Goal: Complete application form

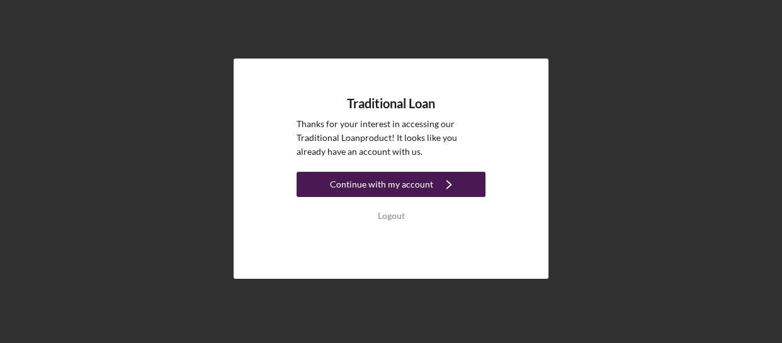
click at [418, 187] on div "Continue with my account" at bounding box center [381, 184] width 103 height 25
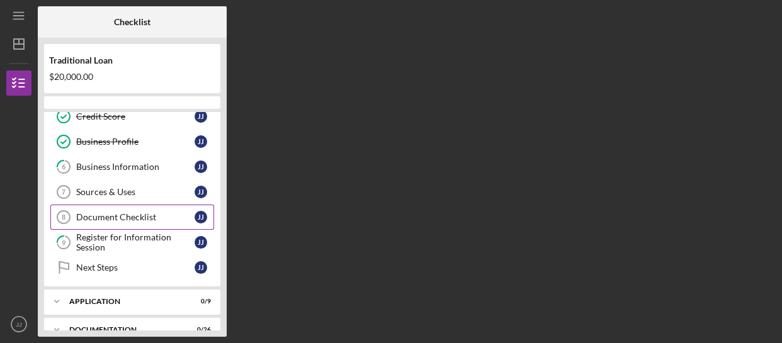
scroll to position [114, 0]
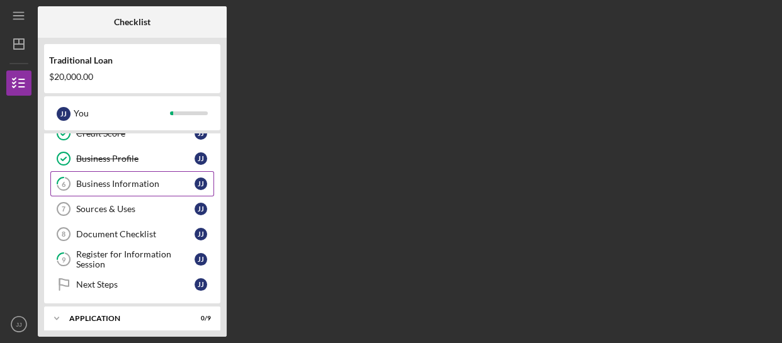
click at [151, 180] on div "Business Information" at bounding box center [135, 184] width 118 height 10
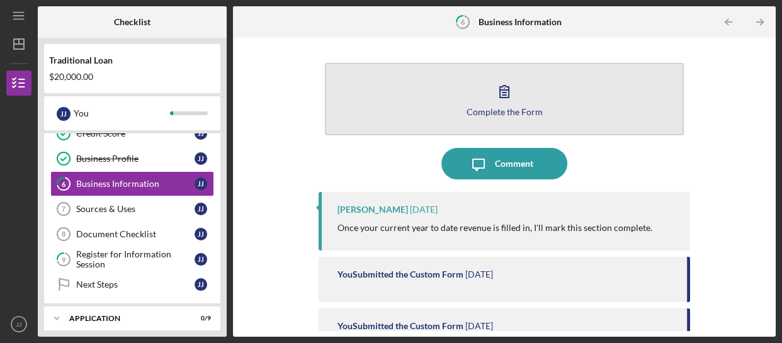
click at [507, 91] on icon "button" at bounding box center [504, 92] width 9 height 12
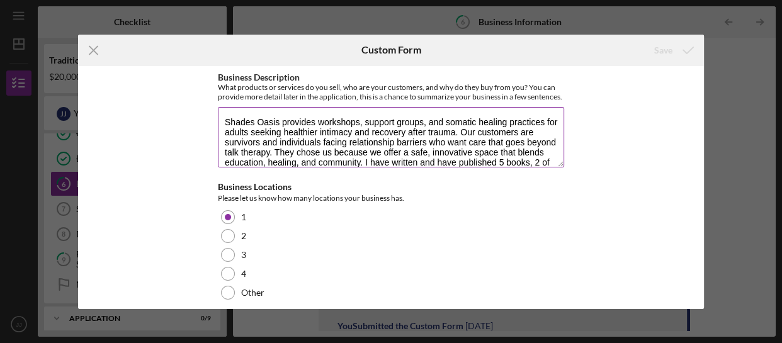
drag, startPoint x: 261, startPoint y: 152, endPoint x: 301, endPoint y: 144, distance: 40.5
click at [263, 151] on textarea "Shades Oasis provides workshops, support groups, and somatic healing practices …" at bounding box center [391, 137] width 346 height 60
click at [448, 149] on textarea "Shades Oasis provides workshops, support groups, and somatic healing practices …" at bounding box center [391, 137] width 346 height 60
click at [273, 120] on textarea "Shades Oasis provides workshops, support groups, and somatic healing practices …" at bounding box center [391, 137] width 346 height 60
click at [261, 119] on textarea "Shades Oasis provides workshops, support groups, and somatic healing practices …" at bounding box center [391, 137] width 346 height 60
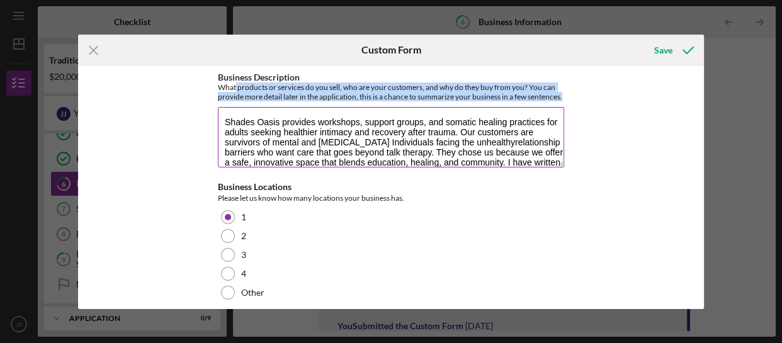
drag, startPoint x: 235, startPoint y: 88, endPoint x: 447, endPoint y: 108, distance: 213.2
click at [447, 101] on div "What products or services do you sell, who are your customers, and why do they …" at bounding box center [391, 91] width 346 height 19
copy div "products or services do you sell, who are your customers, and why do they buy f…"
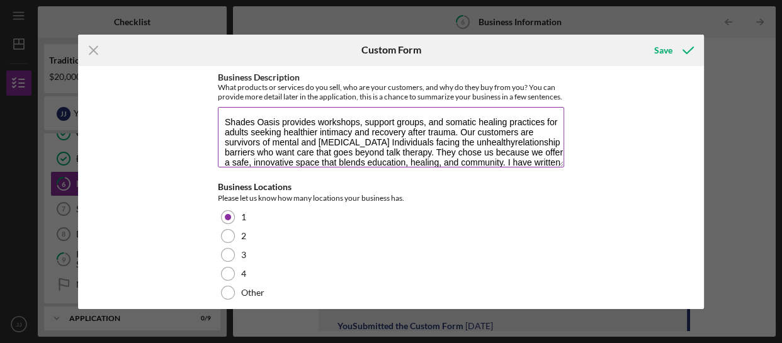
scroll to position [40, 0]
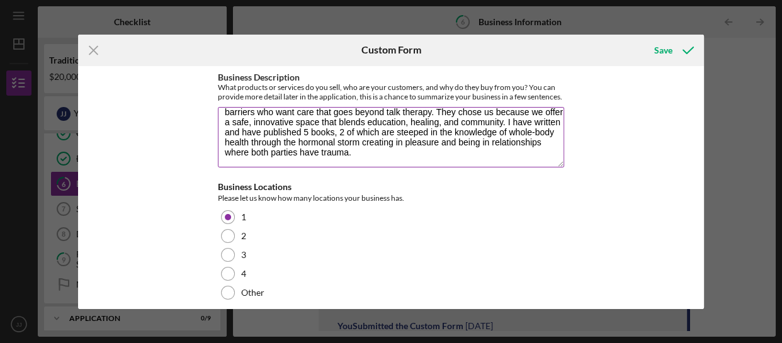
drag, startPoint x: 225, startPoint y: 130, endPoint x: 443, endPoint y: 173, distance: 222.7
click at [443, 168] on textarea "Shades Oasis provides workshops, support groups, and somatic healing practices …" at bounding box center [391, 137] width 346 height 60
paste textarea "Harmony Bridge provides trauma-informed wellness and educational services that …"
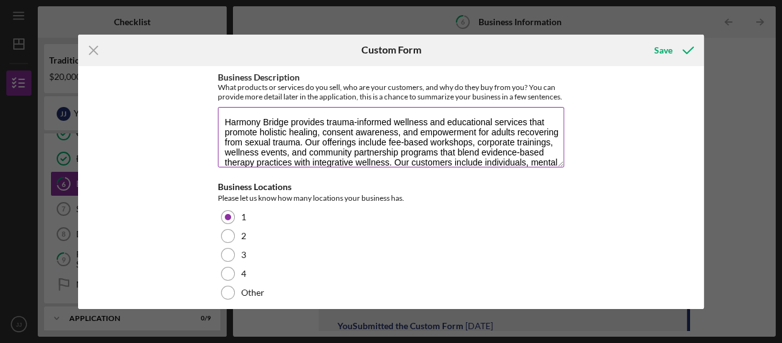
scroll to position [0, 0]
drag, startPoint x: 287, startPoint y: 133, endPoint x: 210, endPoint y: 135, distance: 77.5
click at [202, 129] on div "Business Description What products or services do you sell, who are your custom…" at bounding box center [391, 187] width 626 height 243
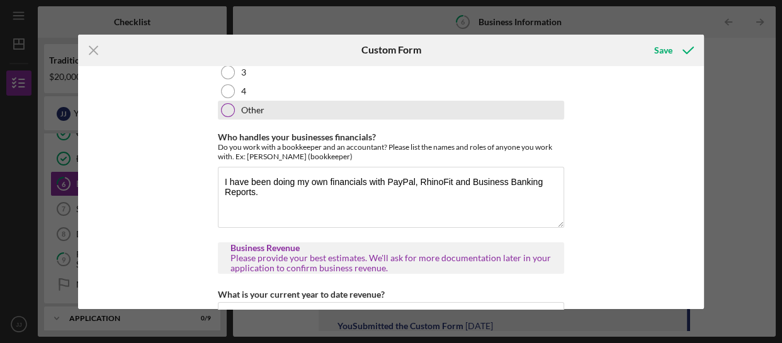
scroll to position [171, 0]
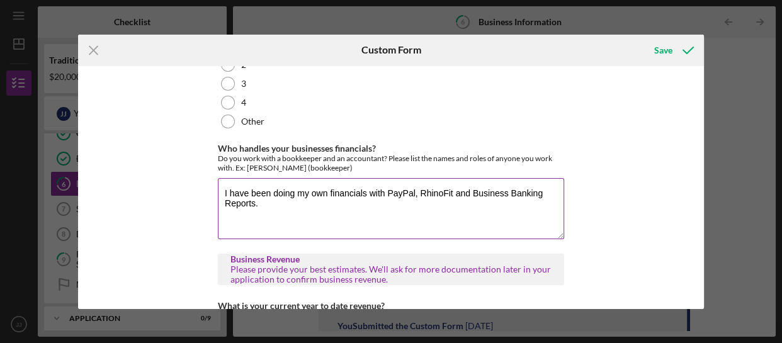
type textarea "Shades Oasis provides trauma-informed wellness and educational services that pr…"
click at [276, 214] on textarea "I have been doing my own financials with PayPal, RhinoFit and Business Banking …" at bounding box center [391, 208] width 346 height 60
click at [266, 229] on textarea "I have been doing my own financials with PayPal, RhinoFit and Business Banking …" at bounding box center [391, 208] width 346 height 60
drag, startPoint x: 319, startPoint y: 213, endPoint x: 191, endPoint y: 193, distance: 129.5
click at [192, 193] on div "Business Description What products or services do you sell, who are your custom…" at bounding box center [391, 187] width 626 height 243
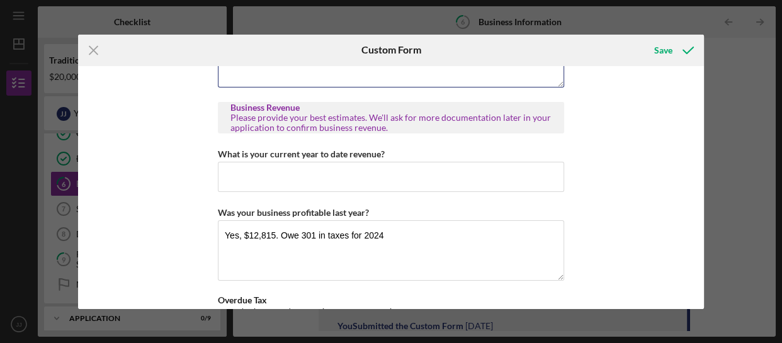
scroll to position [343, 0]
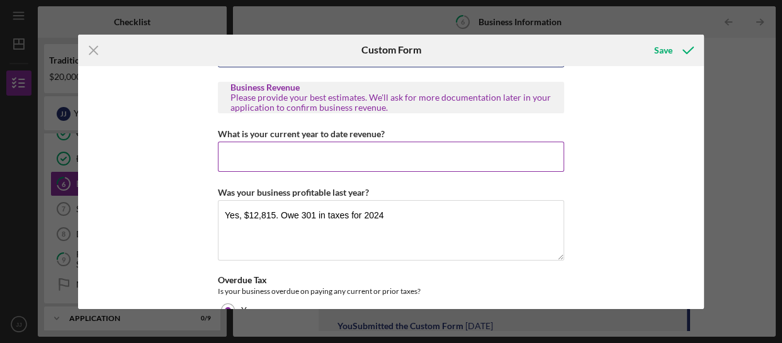
type textarea "I do not."
click at [275, 172] on input "What is your current year to date revenue?" at bounding box center [391, 157] width 346 height 30
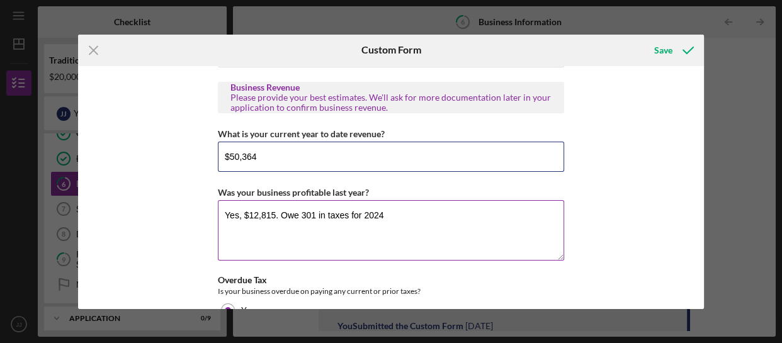
type input "$50,364"
click at [397, 226] on textarea "Yes, $12,815. Owe 301 in taxes for 2024" at bounding box center [391, 230] width 346 height 60
drag, startPoint x: 385, startPoint y: 225, endPoint x: 182, endPoint y: 249, distance: 204.2
click at [182, 249] on div "Business Description What products or services do you sell, who are your custom…" at bounding box center [391, 187] width 626 height 243
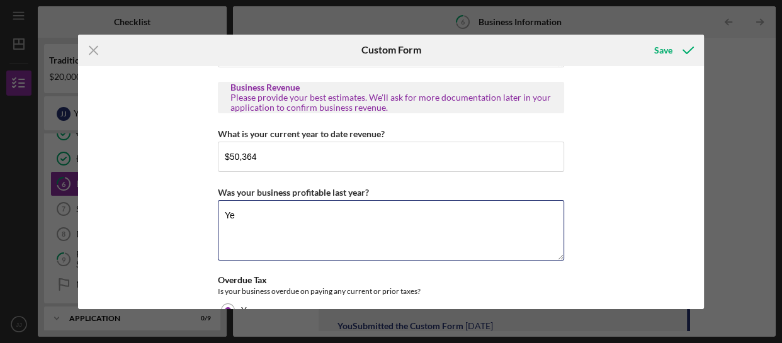
type textarea "Y"
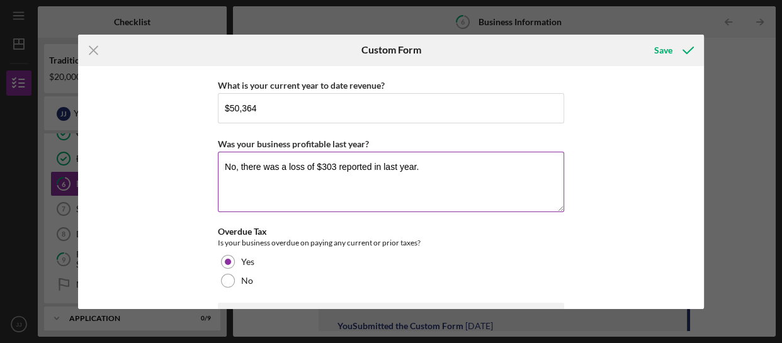
scroll to position [458, 0]
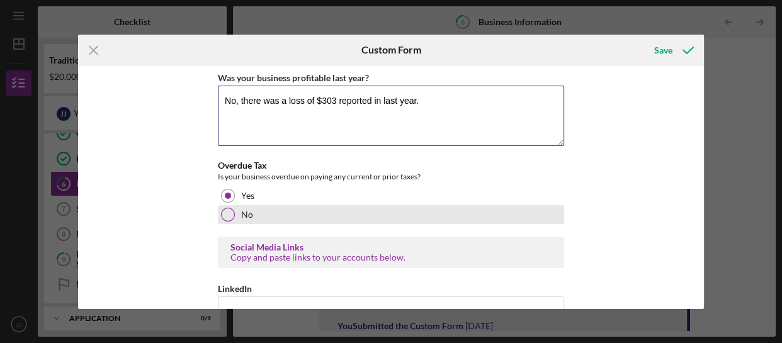
type textarea "No, there was a loss of $303 reported in last year."
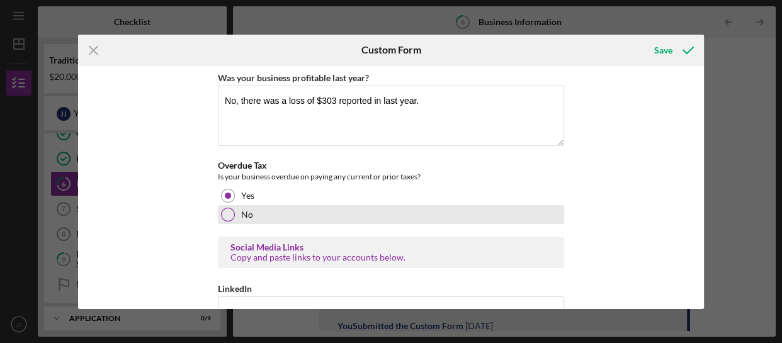
click at [230, 222] on div at bounding box center [228, 215] width 14 height 14
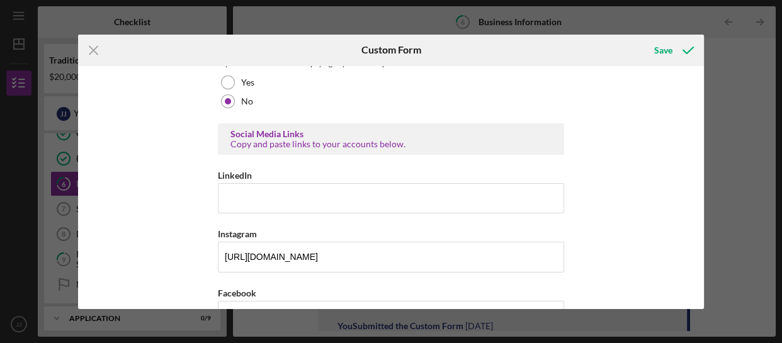
scroll to position [572, 0]
click at [280, 191] on input "LinkedIn" at bounding box center [391, 197] width 346 height 30
paste input "[DOMAIN_NAME][URL][PERSON_NAME]"
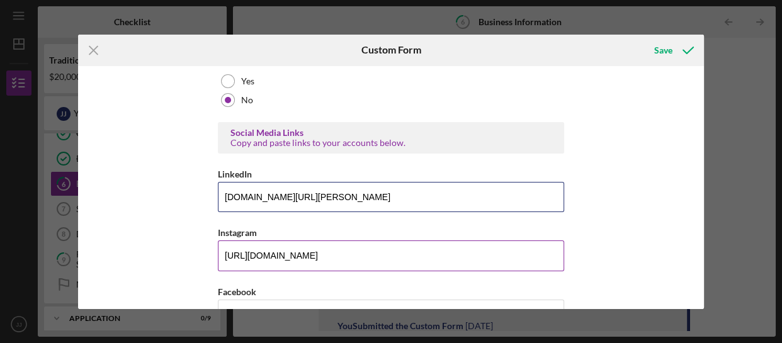
type input "[DOMAIN_NAME][URL][PERSON_NAME]"
click at [429, 256] on input "[URL][DOMAIN_NAME]" at bounding box center [391, 256] width 346 height 30
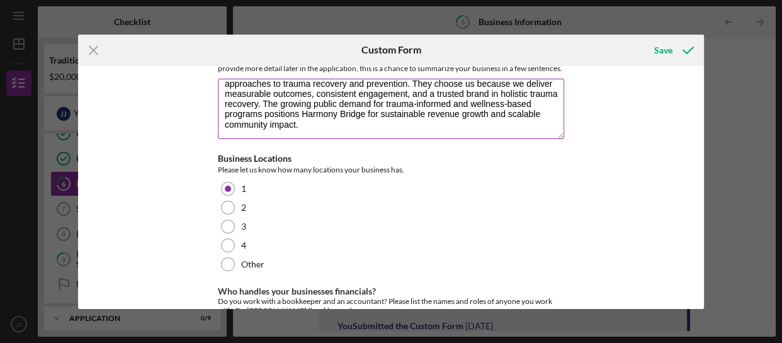
scroll to position [0, 0]
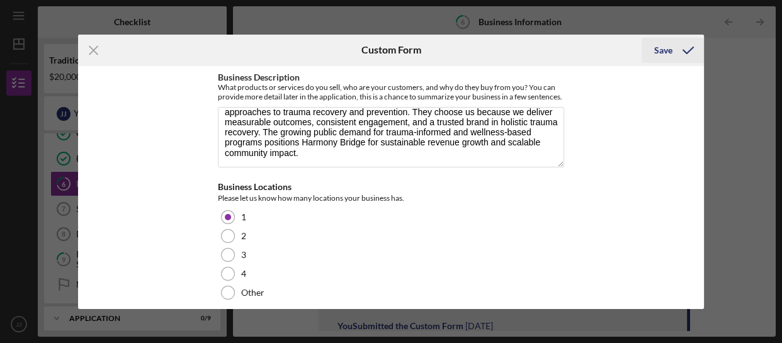
click at [662, 47] on div "Save" at bounding box center [663, 50] width 18 height 25
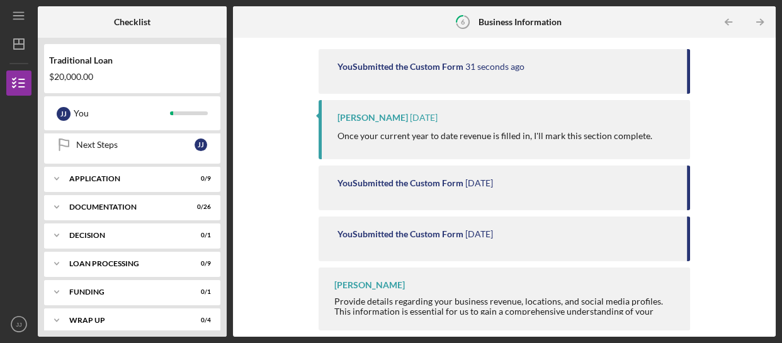
scroll to position [262, 0]
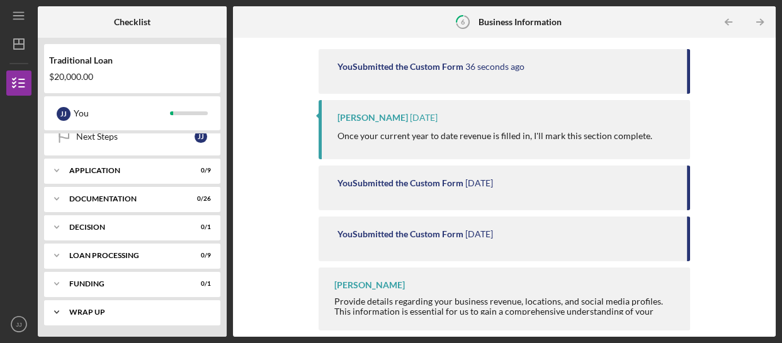
click at [101, 305] on div "Icon/Expander Wrap up 0 / 4" at bounding box center [132, 312] width 176 height 25
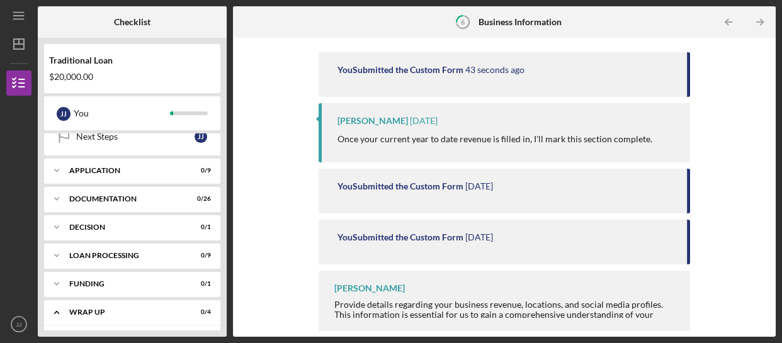
scroll to position [143, 0]
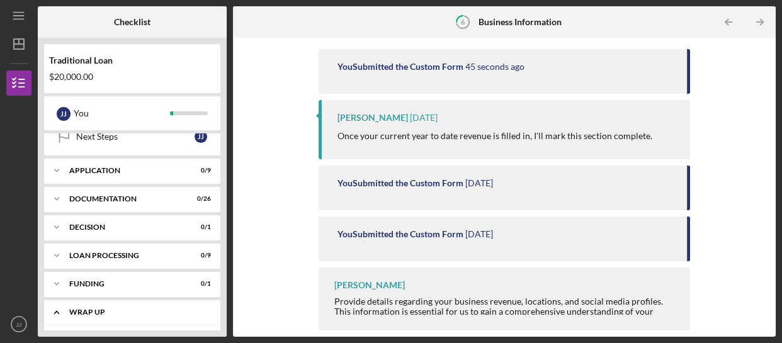
click at [82, 300] on div "Icon/Expander Wrap up 0 / 4" at bounding box center [132, 313] width 176 height 26
click at [87, 306] on div "Icon/Expander Wrap up 0 / 4" at bounding box center [132, 312] width 176 height 25
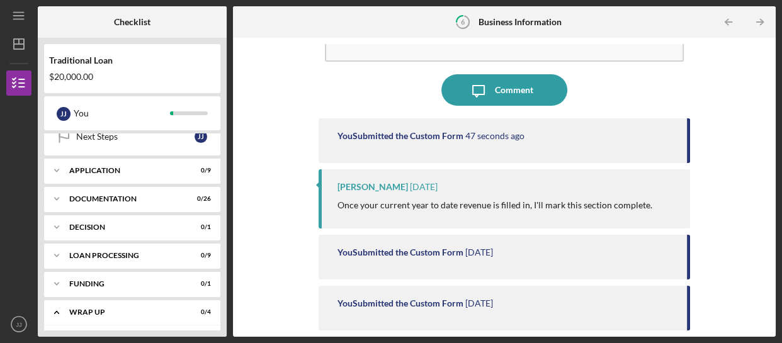
scroll to position [0, 0]
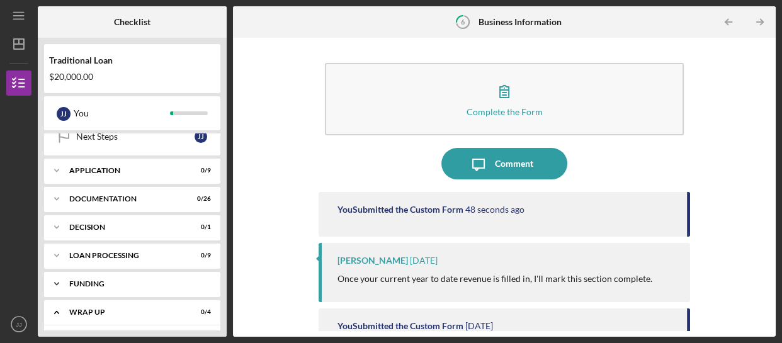
click at [95, 281] on div "Funding" at bounding box center [136, 284] width 135 height 8
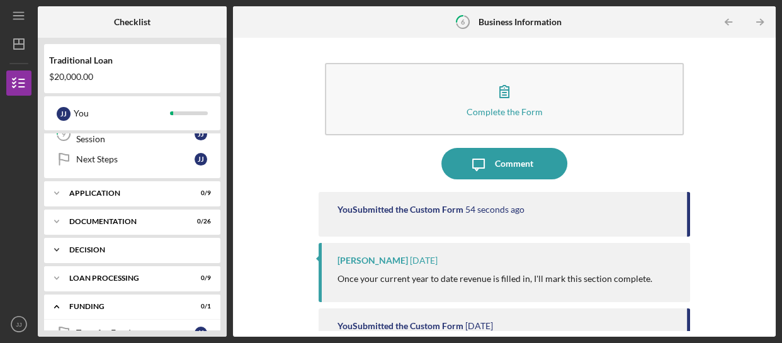
scroll to position [229, 0]
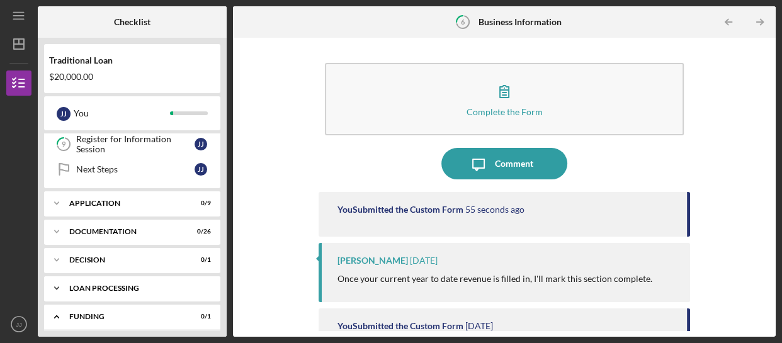
click at [114, 281] on div "Icon/Expander Loan Processing 0 / 9" at bounding box center [132, 288] width 176 height 25
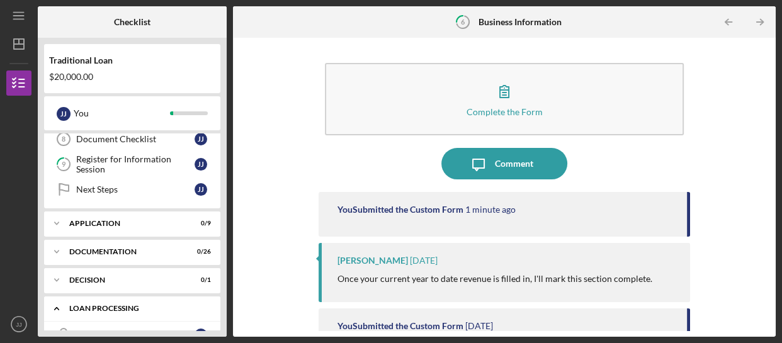
scroll to position [287, 0]
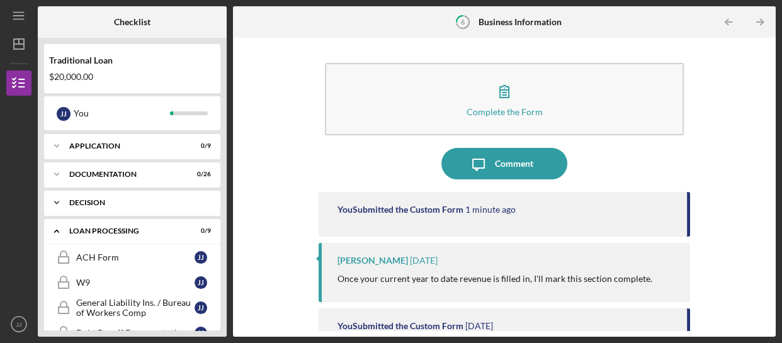
click at [103, 200] on div "Decision" at bounding box center [136, 203] width 135 height 8
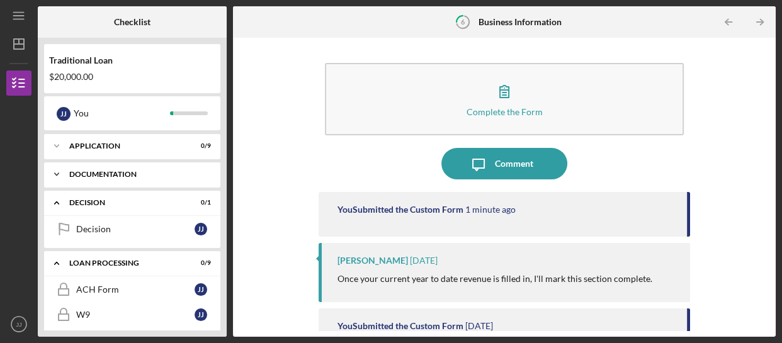
click at [114, 171] on div "Documentation" at bounding box center [136, 175] width 135 height 8
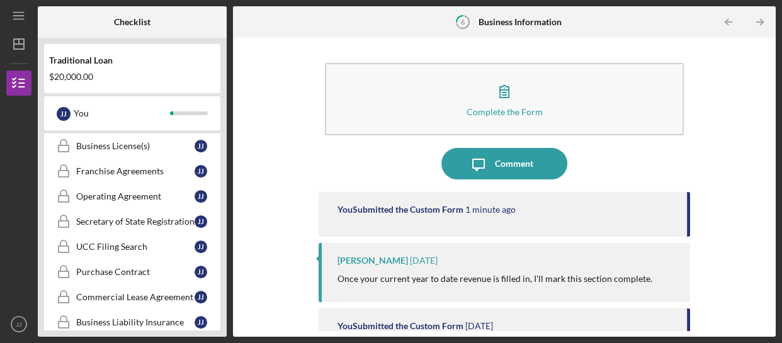
scroll to position [802, 0]
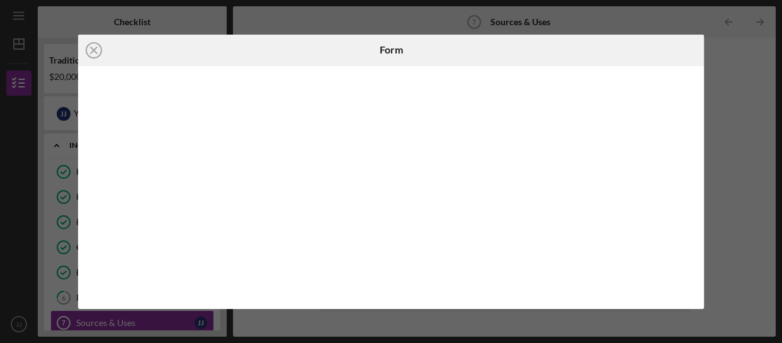
scroll to position [80, 0]
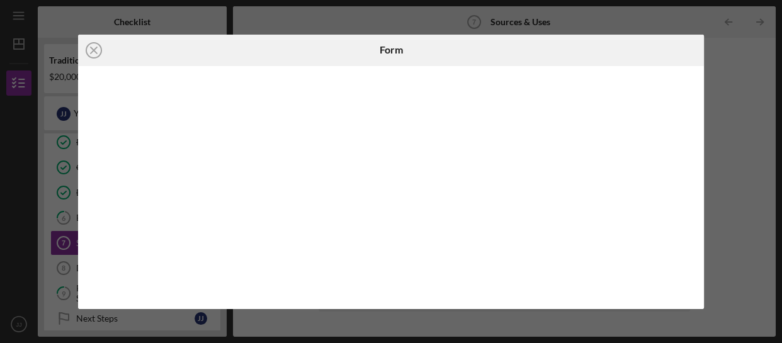
click at [271, 17] on div "Icon/Close Form" at bounding box center [391, 171] width 782 height 343
